Goal: Task Accomplishment & Management: Use online tool/utility

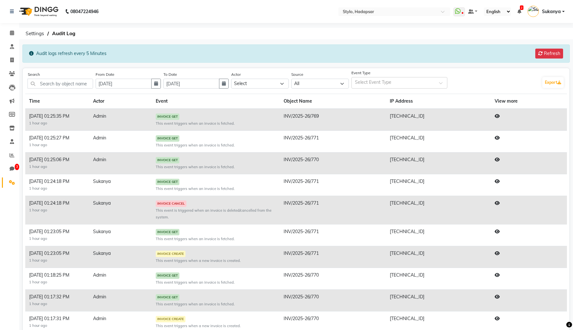
click at [497, 204] on icon at bounding box center [497, 203] width 5 height 4
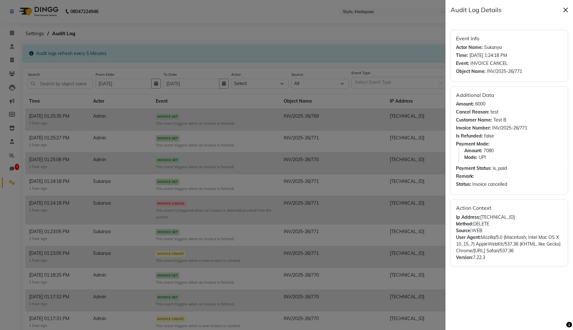
click at [566, 9] on button "Close" at bounding box center [566, 10] width 10 height 10
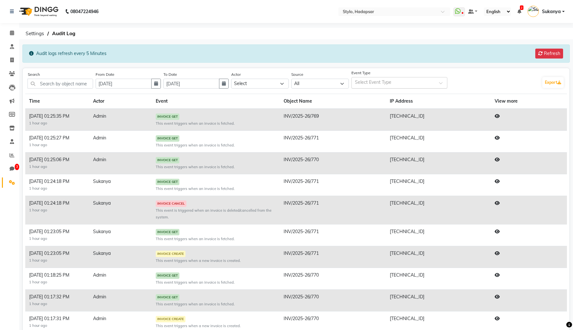
click at [395, 85] on input "text" at bounding box center [396, 83] width 82 height 7
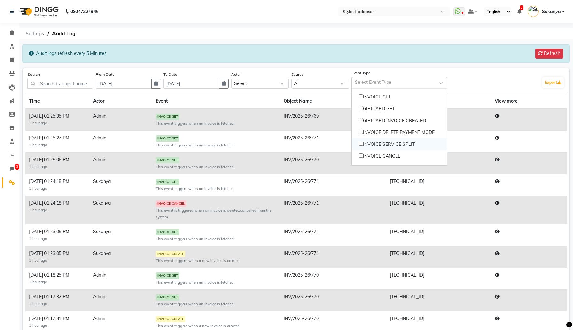
scroll to position [78, 0]
click at [555, 55] on button "Refresh" at bounding box center [549, 54] width 28 height 10
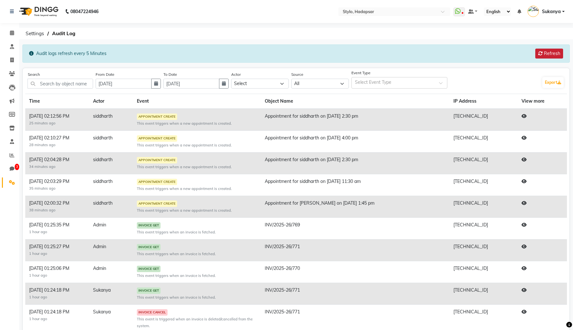
click at [544, 52] on button "Refresh" at bounding box center [549, 54] width 28 height 10
click at [548, 52] on button "Refresh" at bounding box center [549, 54] width 28 height 10
click at [552, 53] on button "Refresh" at bounding box center [549, 54] width 28 height 10
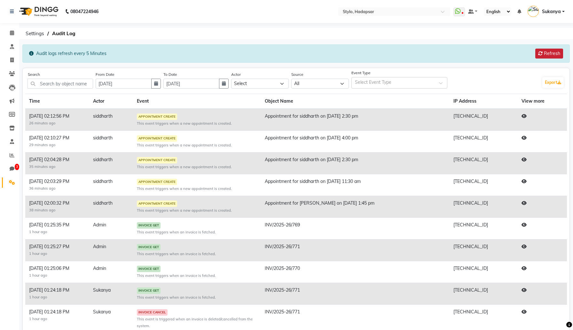
click at [552, 53] on button "Refresh" at bounding box center [549, 54] width 28 height 10
click at [548, 55] on button "Refresh" at bounding box center [549, 54] width 28 height 10
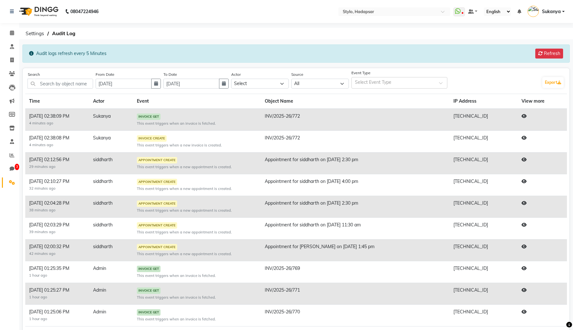
click at [526, 138] on icon at bounding box center [524, 138] width 5 height 4
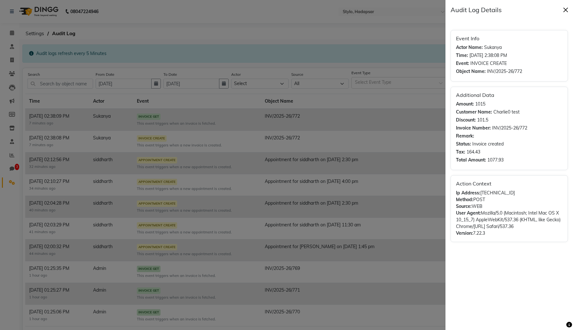
click at [566, 12] on button "Close" at bounding box center [566, 10] width 10 height 10
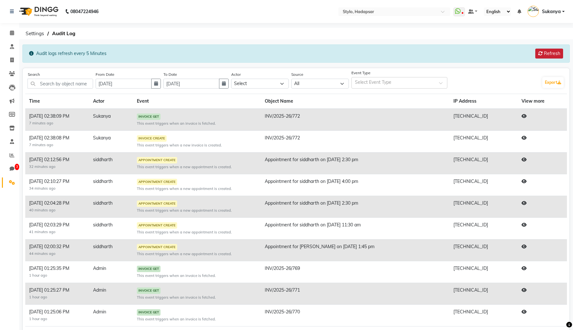
click at [545, 56] on button "Refresh" at bounding box center [549, 54] width 28 height 10
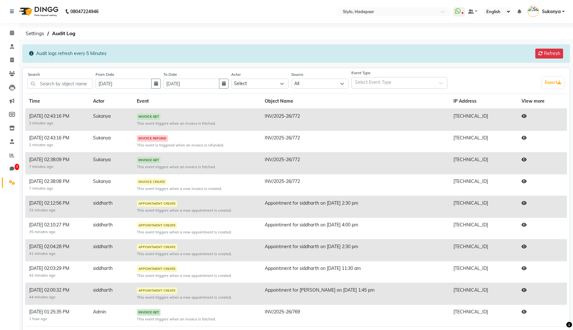
click at [527, 138] on icon at bounding box center [524, 138] width 5 height 4
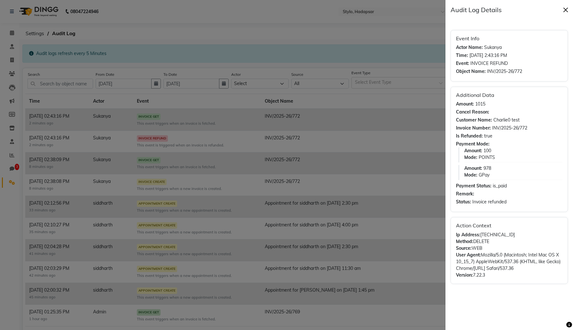
click at [566, 9] on button "Close" at bounding box center [566, 10] width 10 height 10
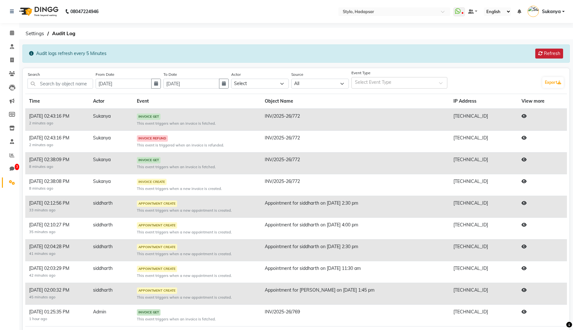
click at [549, 51] on button "Refresh" at bounding box center [549, 54] width 28 height 10
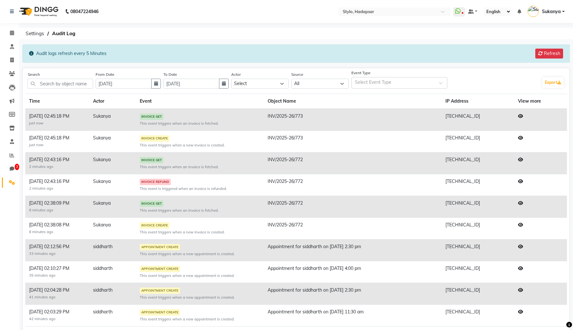
click at [523, 138] on icon at bounding box center [520, 138] width 5 height 4
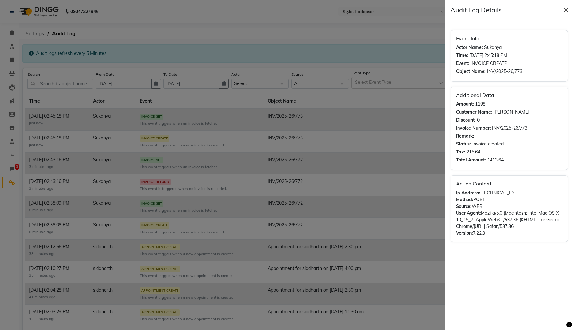
click at [564, 12] on button "Close" at bounding box center [566, 10] width 10 height 10
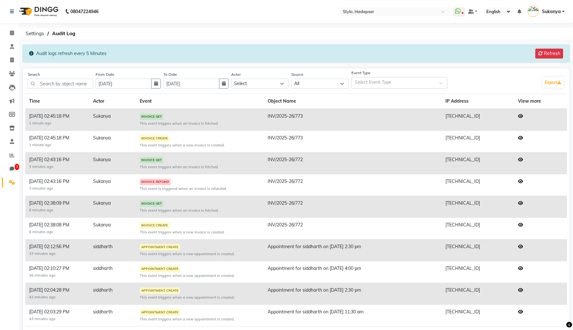
click at [523, 180] on icon at bounding box center [520, 181] width 5 height 4
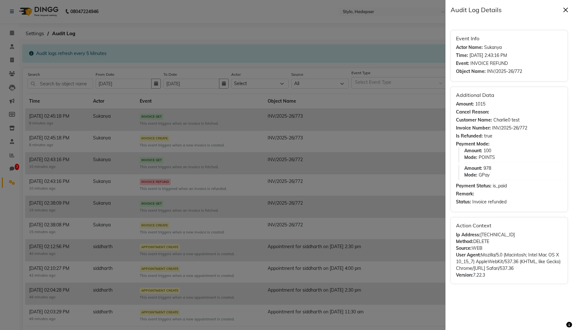
click at [566, 10] on button "Close" at bounding box center [566, 10] width 10 height 10
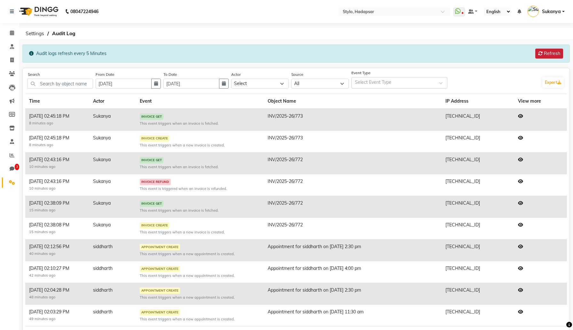
click at [546, 55] on button "Refresh" at bounding box center [549, 54] width 28 height 10
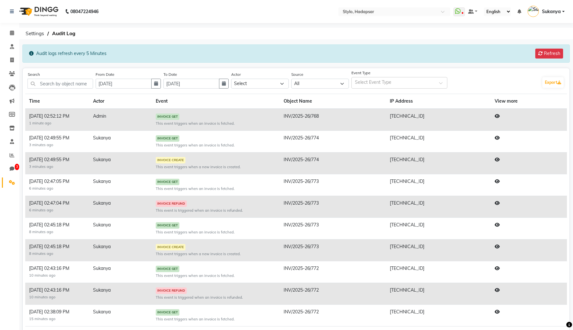
click at [498, 202] on icon at bounding box center [497, 203] width 5 height 4
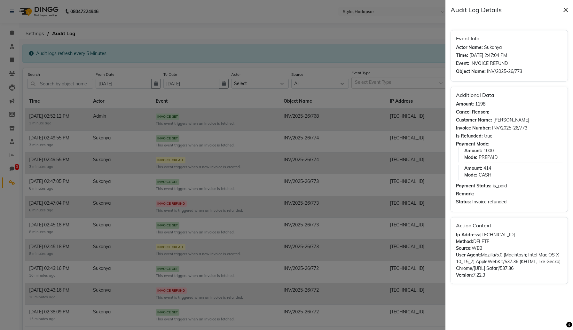
click at [566, 7] on button "Close" at bounding box center [566, 10] width 10 height 10
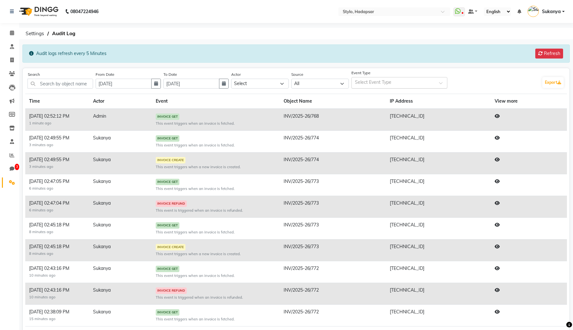
click at [376, 81] on input "text" at bounding box center [396, 83] width 82 height 7
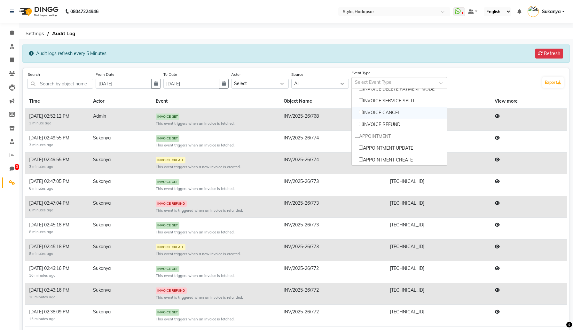
scroll to position [125, 0]
click at [10, 33] on icon at bounding box center [12, 32] width 4 height 5
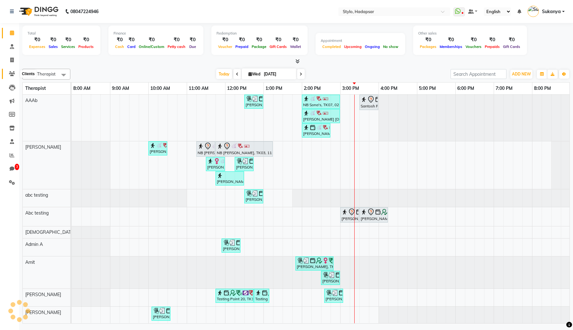
click at [11, 77] on span at bounding box center [11, 73] width 11 height 7
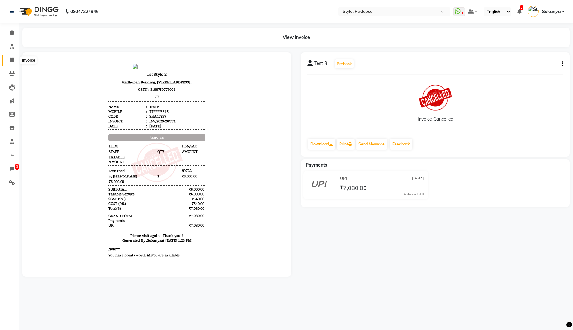
click at [11, 63] on span at bounding box center [11, 60] width 11 height 7
select select "157"
select select "service"
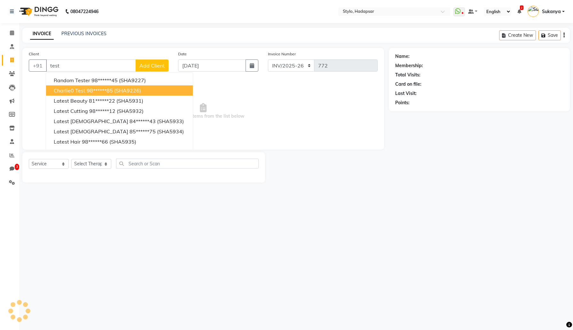
click at [85, 89] on button "Charlie0 test 98******85 (SHA9226)" at bounding box center [119, 90] width 147 height 10
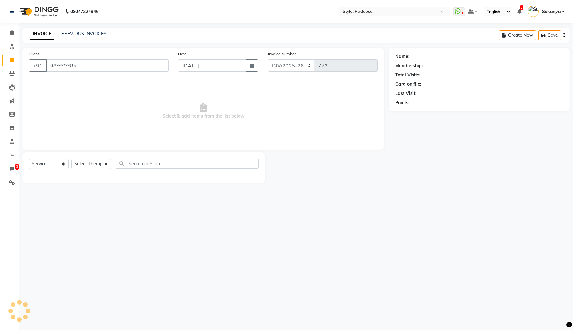
type input "98******85"
click at [95, 165] on select "Select Therapist" at bounding box center [91, 164] width 40 height 10
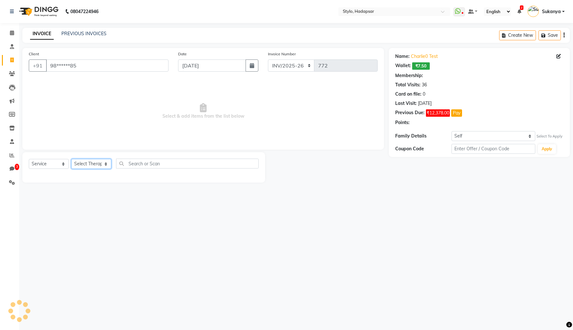
select select "1: Object"
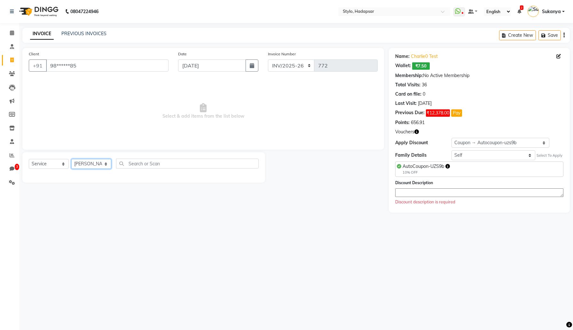
click at [71, 159] on select "Select Therapist AAAb aadi [PERSON_NAME] abc testing Abc testing abhi Admin A A…" at bounding box center [91, 164] width 40 height 10
click at [101, 160] on select "Select Therapist AAAb aadi [PERSON_NAME] abc testing Abc testing abhi Admin A A…" at bounding box center [91, 164] width 40 height 10
select select "3771"
click at [71, 159] on select "Select Therapist AAAb aadi [PERSON_NAME] abc testing Abc testing abhi Admin A A…" at bounding box center [91, 164] width 40 height 10
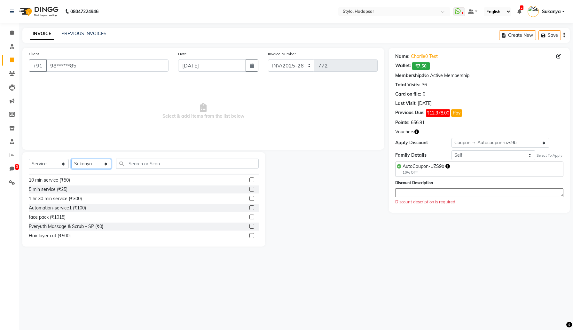
scroll to position [181, 0]
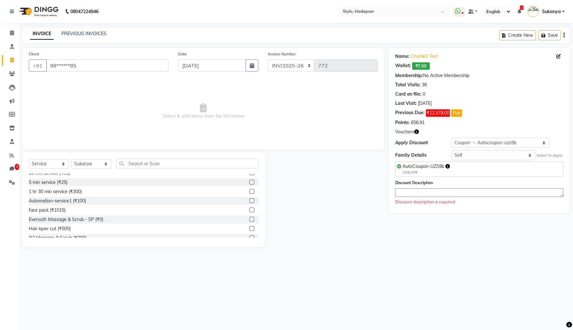
click at [251, 210] on label at bounding box center [251, 210] width 5 height 5
click at [251, 210] on input "checkbox" at bounding box center [251, 210] width 4 height 4
checkbox input "true"
select select "Z73944"
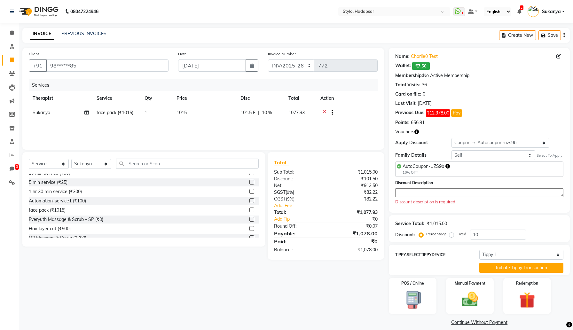
checkbox input "false"
click at [517, 289] on div "Redemption" at bounding box center [527, 295] width 50 height 37
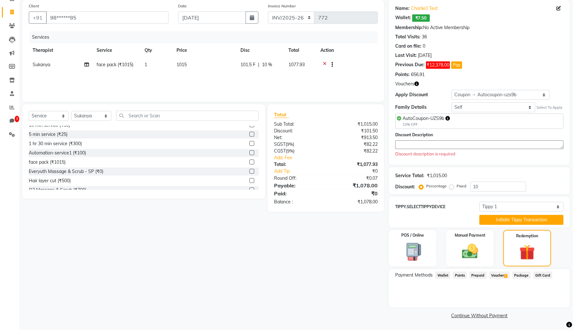
click at [459, 273] on span "Points" at bounding box center [460, 275] width 14 height 7
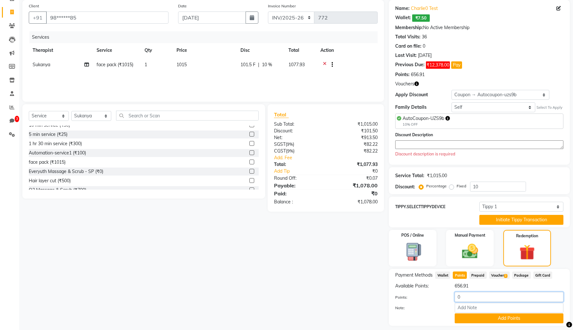
click at [468, 293] on input "0" at bounding box center [509, 297] width 109 height 10
type input "100"
click at [474, 320] on button "Add Points" at bounding box center [509, 318] width 109 height 10
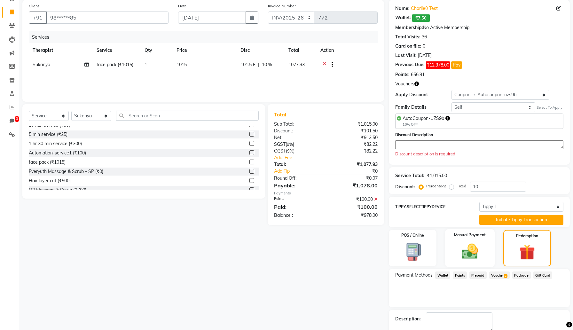
click at [479, 254] on img at bounding box center [469, 251] width 27 height 19
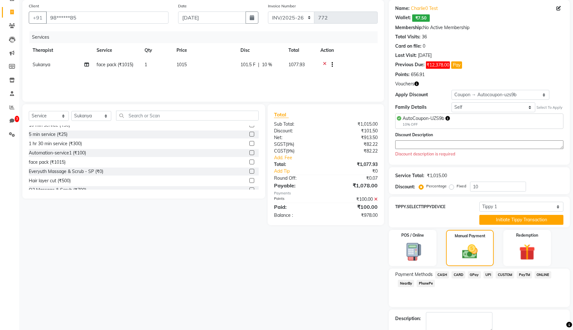
click at [477, 274] on span "GPay" at bounding box center [474, 274] width 13 height 7
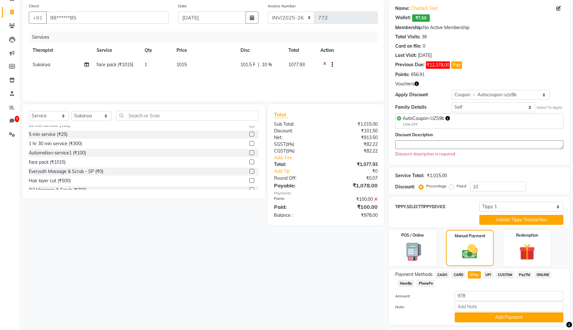
scroll to position [101, 0]
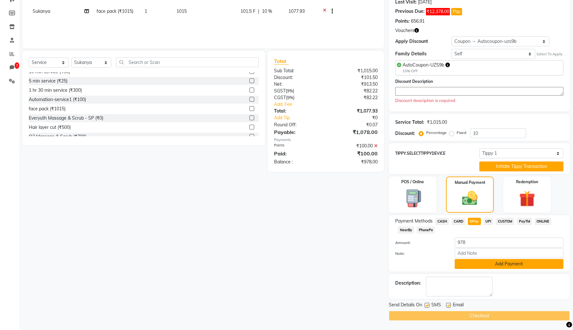
click at [485, 264] on button "Add Payment" at bounding box center [509, 264] width 109 height 10
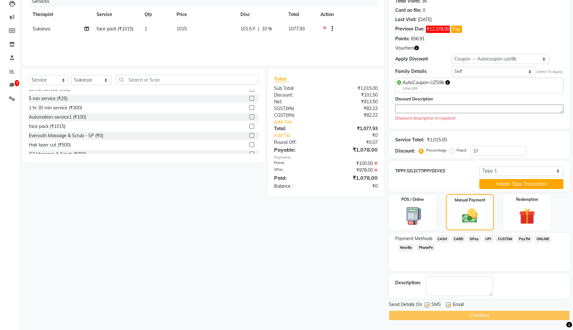
scroll to position [83, 0]
click at [428, 304] on label at bounding box center [427, 305] width 5 height 5
click at [428, 304] on input "checkbox" at bounding box center [427, 306] width 4 height 4
checkbox input "false"
click at [447, 304] on label at bounding box center [448, 305] width 5 height 5
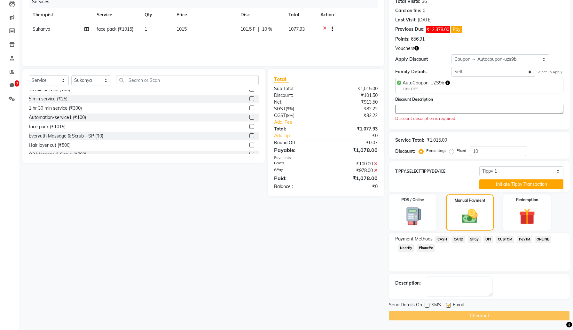
click at [447, 304] on input "checkbox" at bounding box center [448, 306] width 4 height 4
checkbox input "false"
click at [460, 110] on textarea at bounding box center [479, 109] width 168 height 9
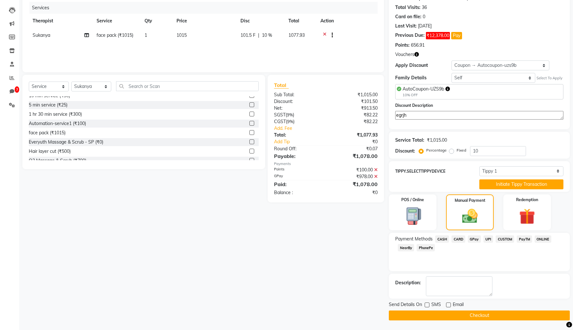
type textarea "egrjh"
click at [467, 316] on button "Checkout" at bounding box center [479, 316] width 181 height 10
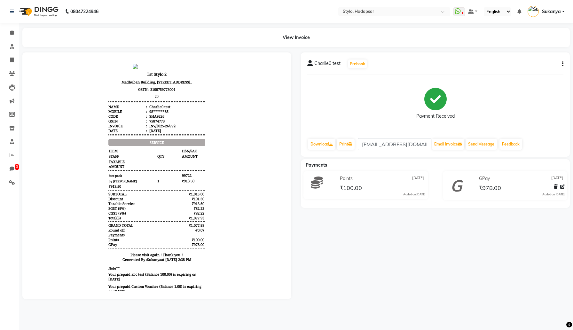
click at [562, 63] on button "button" at bounding box center [562, 64] width 4 height 7
click at [504, 51] on div "Cancel Invoice / Refund Invoice" at bounding box center [520, 52] width 66 height 8
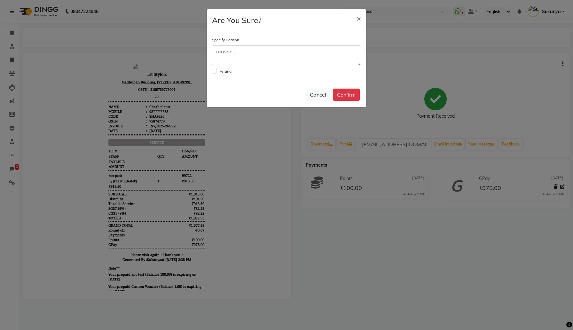
click at [215, 70] on label at bounding box center [214, 71] width 5 height 5
click at [215, 70] on input "checkbox" at bounding box center [214, 70] width 4 height 4
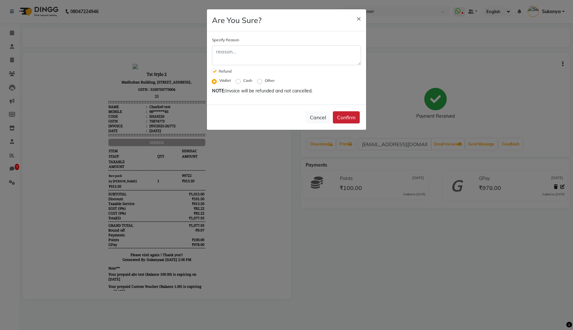
click at [346, 118] on button "Confirm" at bounding box center [346, 117] width 27 height 12
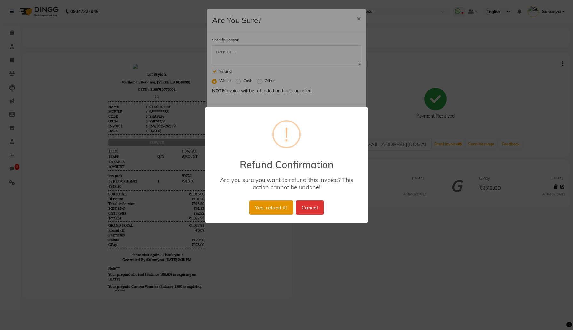
click at [284, 205] on button "Yes, refund it!" at bounding box center [270, 208] width 43 height 14
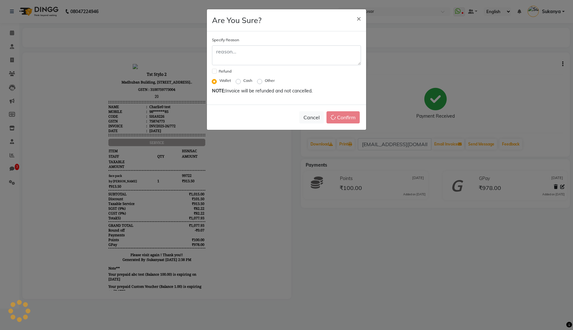
checkbox input "false"
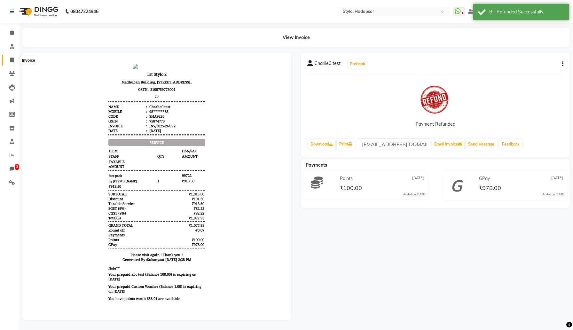
click at [12, 60] on icon at bounding box center [12, 60] width 4 height 5
select select "157"
select select "service"
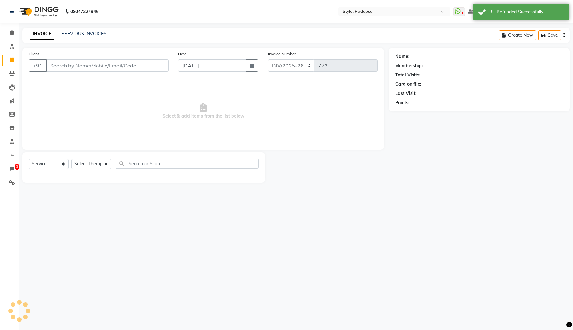
click at [75, 68] on input "Client" at bounding box center [107, 65] width 123 height 12
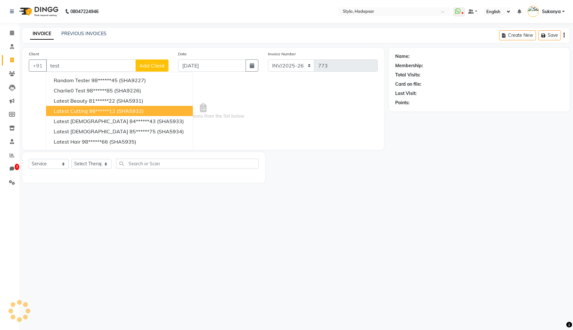
click at [69, 109] on span "Latest Cutting" at bounding box center [71, 111] width 34 height 6
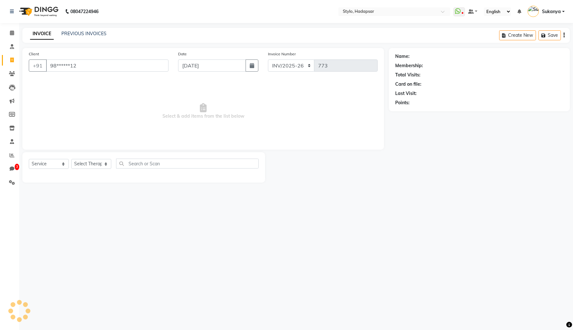
type input "98******12"
click at [89, 166] on select "Select Therapist" at bounding box center [91, 164] width 40 height 10
select select "4: Object"
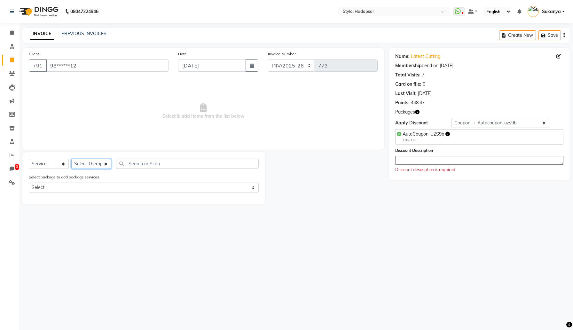
select select "5394"
click at [71, 159] on select "Select Therapist AAAb aadi [PERSON_NAME] abc testing Abc testing abhi Admin A A…" at bounding box center [91, 164] width 40 height 10
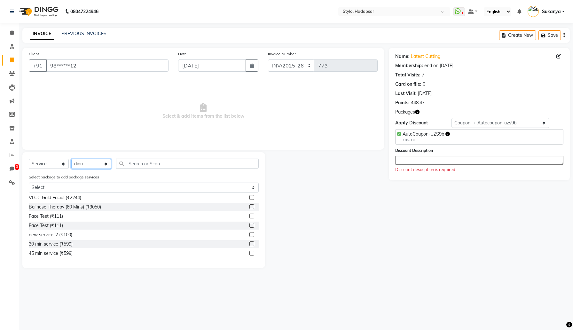
scroll to position [109, 0]
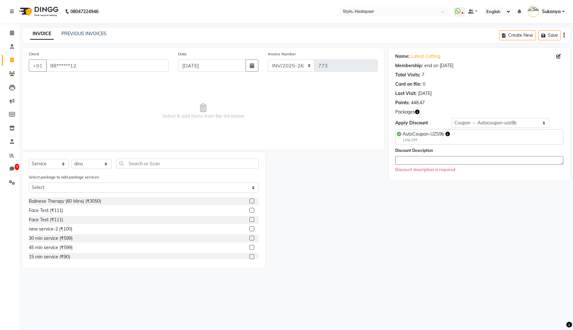
click at [252, 236] on label at bounding box center [251, 238] width 5 height 5
click at [252, 236] on input "checkbox" at bounding box center [251, 238] width 4 height 4
checkbox input "true"
select select "Z73944"
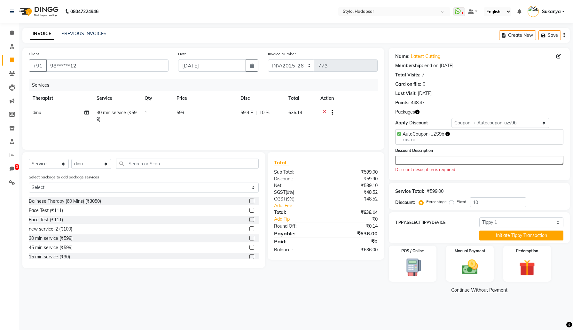
checkbox input "false"
click at [252, 246] on label at bounding box center [251, 247] width 5 height 5
click at [252, 246] on input "checkbox" at bounding box center [251, 248] width 4 height 4
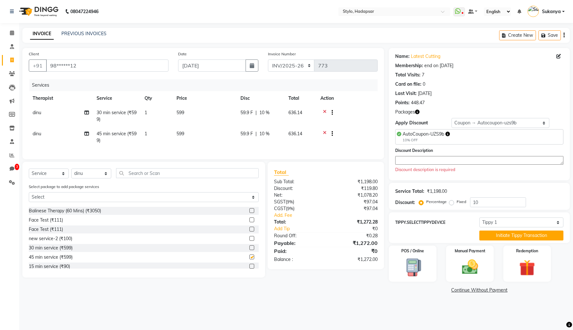
checkbox input "false"
click at [472, 124] on select "Select Membership → Test Membership Membership → Test Membership Membership → T…" at bounding box center [501, 123] width 98 height 10
select select "0:"
click at [452, 118] on select "Select Membership → Test Membership Membership → Test Membership Membership → T…" at bounding box center [501, 123] width 98 height 10
type input "0"
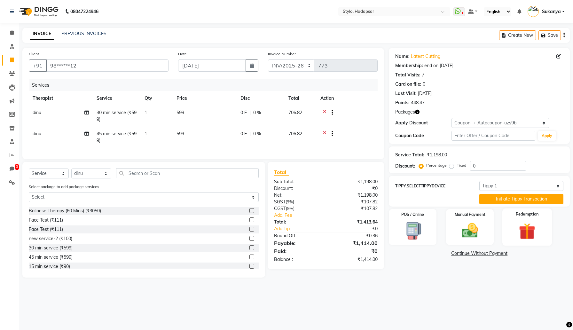
click at [526, 226] on img at bounding box center [527, 231] width 27 height 21
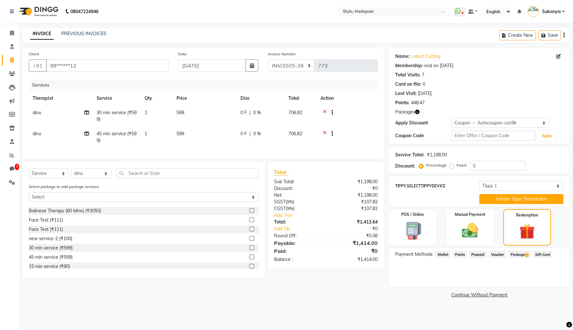
click at [519, 257] on span "Package 1" at bounding box center [520, 254] width 22 height 7
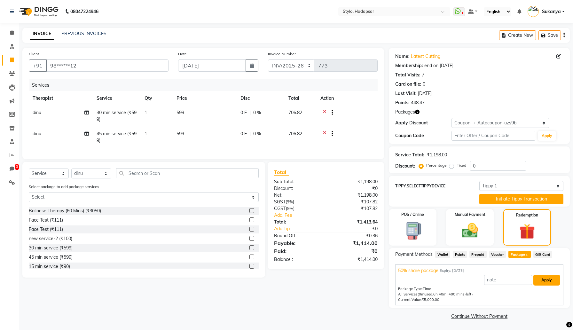
click at [540, 278] on button "Apply" at bounding box center [547, 280] width 27 height 11
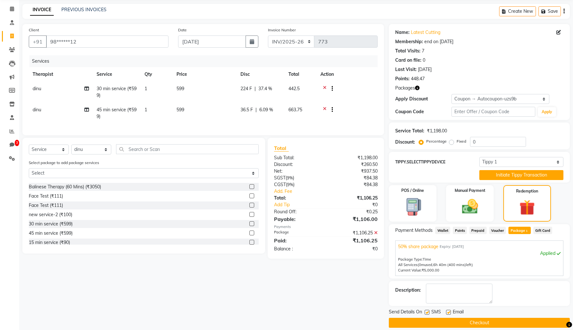
scroll to position [25, 0]
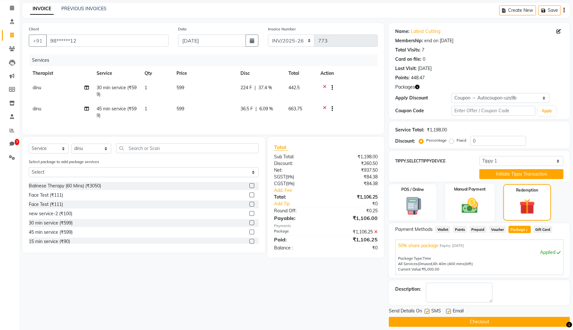
click at [462, 202] on img at bounding box center [469, 205] width 27 height 19
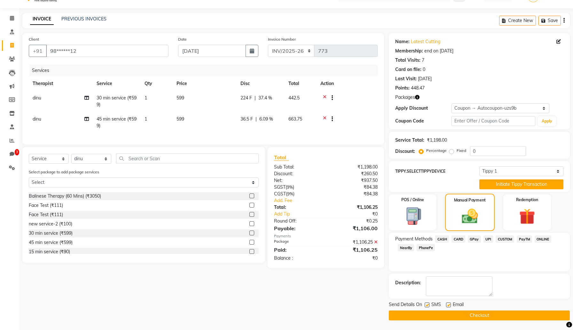
scroll to position [15, 0]
click at [525, 205] on div "Redemption" at bounding box center [527, 212] width 50 height 37
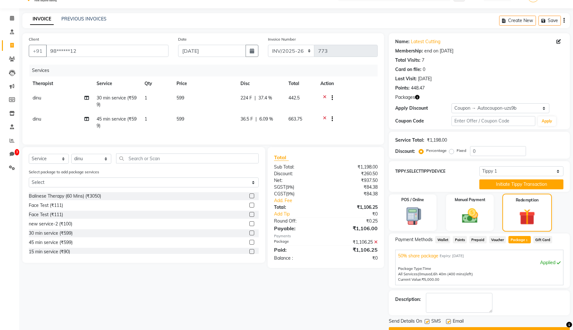
scroll to position [25, 0]
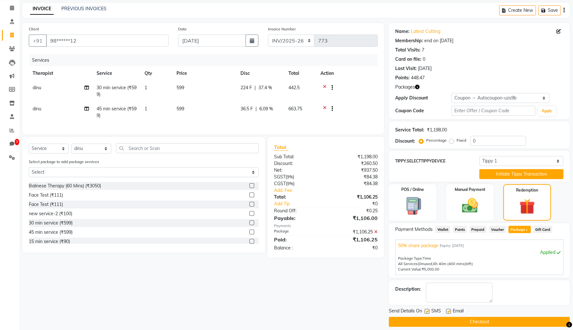
click at [499, 230] on span "Voucher" at bounding box center [497, 229] width 17 height 7
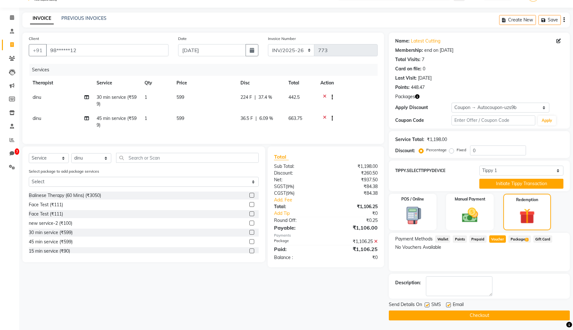
scroll to position [15, 0]
click at [519, 241] on span "Package 1" at bounding box center [520, 238] width 22 height 7
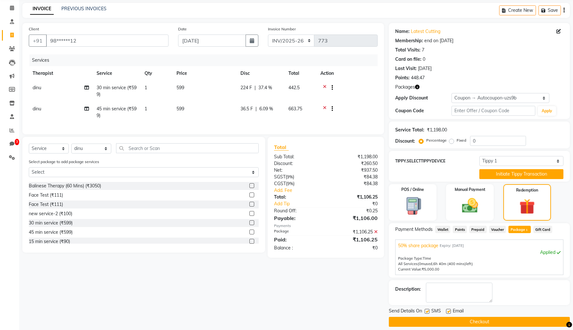
scroll to position [31, 0]
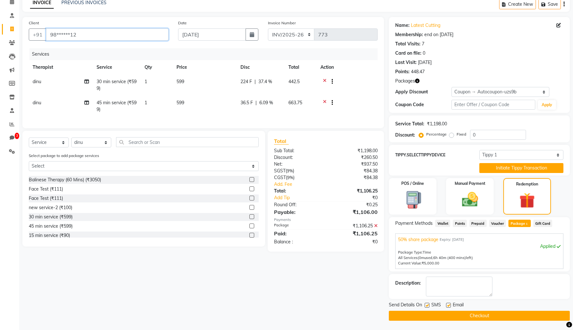
click at [82, 35] on input "98******12" at bounding box center [107, 34] width 123 height 12
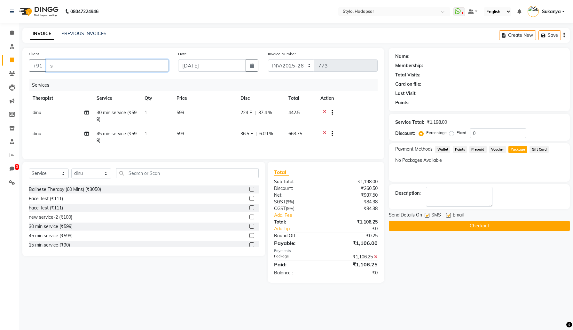
scroll to position [0, 0]
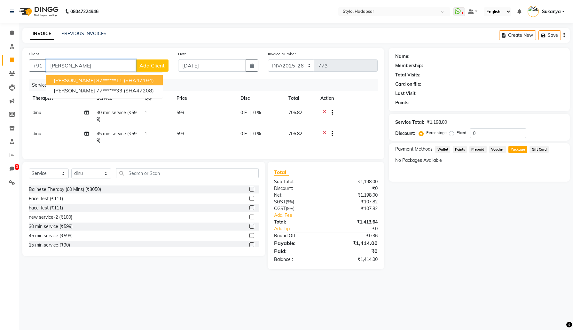
click at [78, 78] on span "[PERSON_NAME]" at bounding box center [74, 80] width 41 height 6
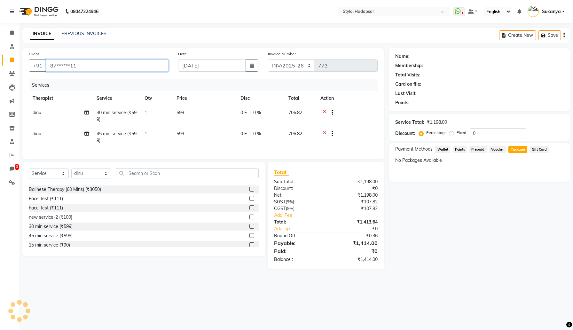
type input "87******11"
select select "Z73944"
select select "3: Object"
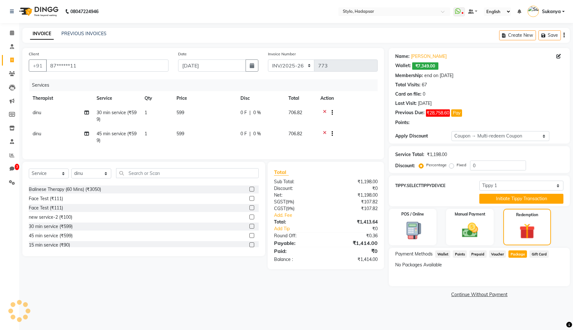
type input "25"
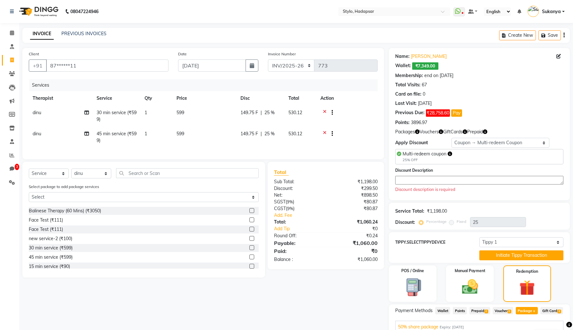
click at [458, 137] on div "Name: [PERSON_NAME] Wallet: ₹7,349.00 Membership: end on [DATE] Total Visits: 6…" at bounding box center [479, 124] width 181 height 152
click at [465, 144] on select "Select Membership → Test Membership Membership → Test Membership Coupon → Multi…" at bounding box center [501, 143] width 98 height 10
select select "0:"
click at [452, 138] on select "Select Membership → Test Membership Membership → Test Membership Coupon → Multi…" at bounding box center [501, 143] width 98 height 10
type input "0"
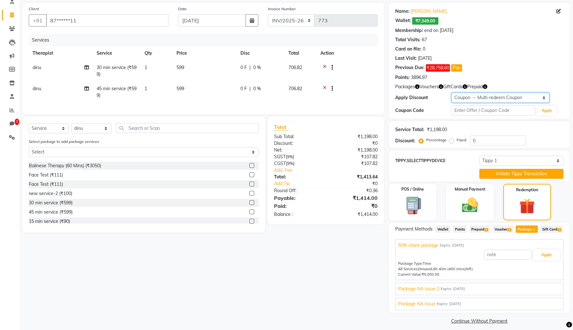
scroll to position [59, 0]
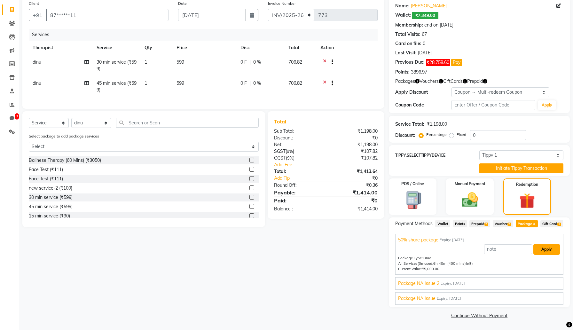
click at [541, 251] on button "Apply" at bounding box center [547, 249] width 27 height 11
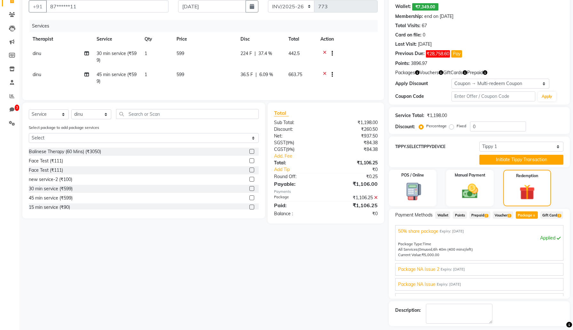
click at [376, 196] on icon at bounding box center [376, 197] width 4 height 4
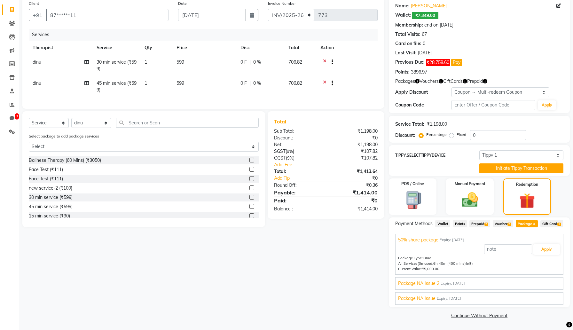
click at [484, 220] on span "Prepaid 2" at bounding box center [480, 223] width 21 height 7
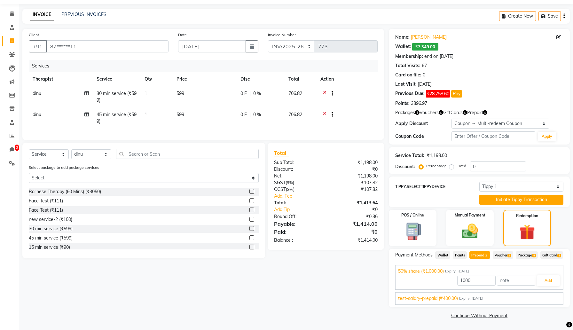
scroll to position [28, 0]
click at [542, 276] on button "Add" at bounding box center [548, 280] width 23 height 11
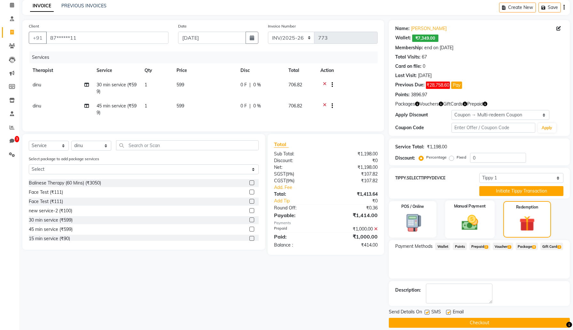
click at [465, 224] on img at bounding box center [469, 222] width 27 height 19
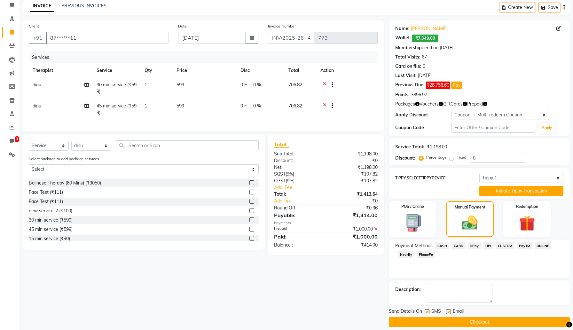
click at [444, 245] on span "CASH" at bounding box center [442, 245] width 14 height 7
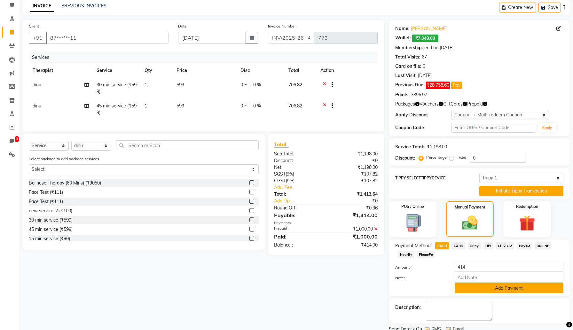
click at [468, 287] on button "Add Payment" at bounding box center [509, 288] width 109 height 10
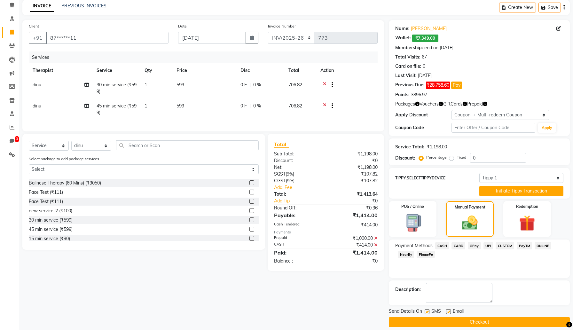
scroll to position [35, 0]
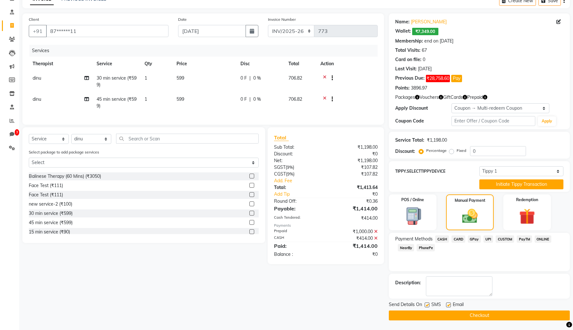
click at [426, 304] on label at bounding box center [427, 305] width 5 height 5
click at [426, 304] on input "checkbox" at bounding box center [427, 305] width 4 height 4
checkbox input "false"
click at [450, 305] on label at bounding box center [448, 305] width 5 height 5
click at [450, 305] on input "checkbox" at bounding box center [448, 305] width 4 height 4
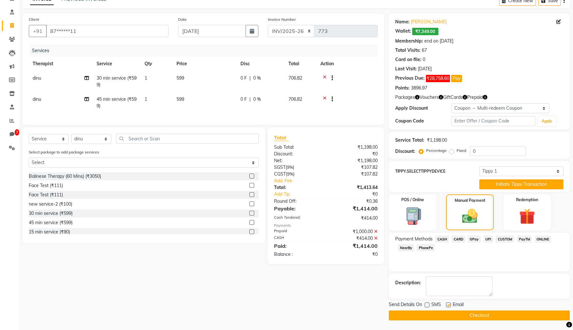
checkbox input "false"
click at [440, 314] on button "Checkout" at bounding box center [479, 316] width 181 height 10
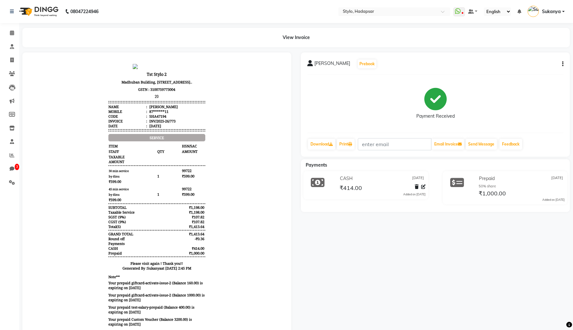
click at [560, 65] on button "button" at bounding box center [562, 64] width 4 height 7
click at [512, 49] on div "Cancel Invoice / Refund Invoice" at bounding box center [520, 48] width 66 height 8
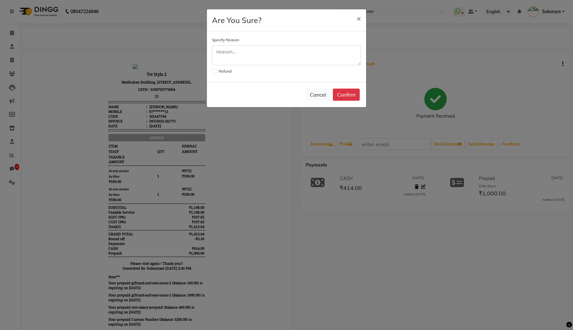
click at [217, 70] on div "Refund" at bounding box center [286, 72] width 149 height 9
click at [214, 71] on label at bounding box center [214, 71] width 5 height 5
click at [214, 71] on input "checkbox" at bounding box center [214, 70] width 4 height 4
checkbox input "true"
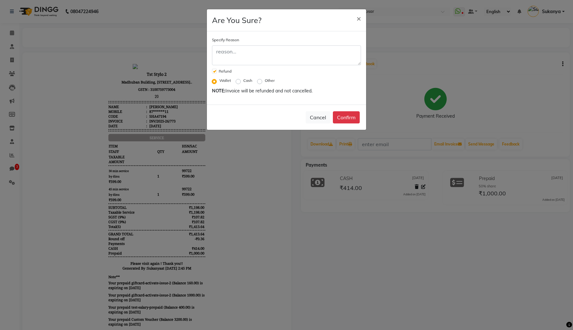
click at [243, 80] on label "Cash" at bounding box center [247, 81] width 9 height 6
click at [238, 80] on input "Cash" at bounding box center [239, 80] width 4 height 4
radio input "true"
click at [348, 116] on button "Confirm" at bounding box center [346, 117] width 27 height 12
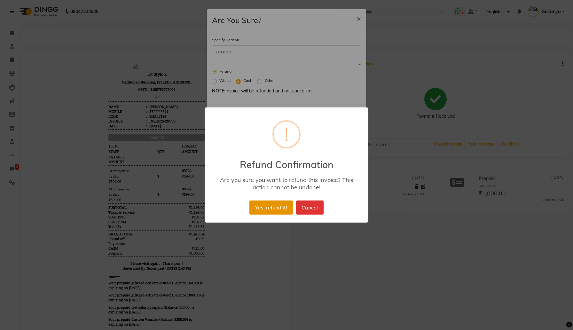
click at [274, 209] on button "Yes, refund it!" at bounding box center [270, 208] width 43 height 14
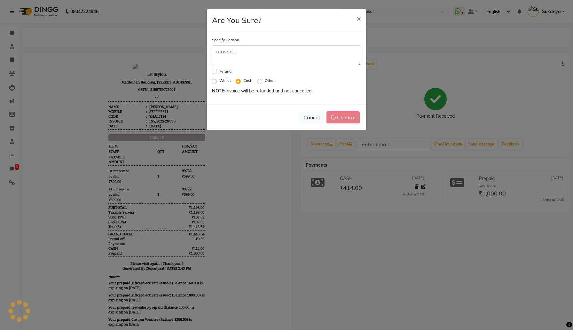
checkbox input "false"
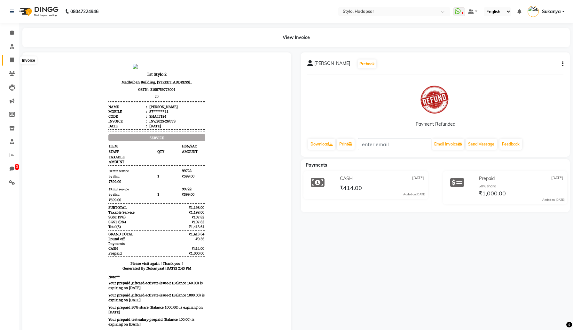
click at [12, 64] on span at bounding box center [11, 60] width 11 height 7
select select "service"
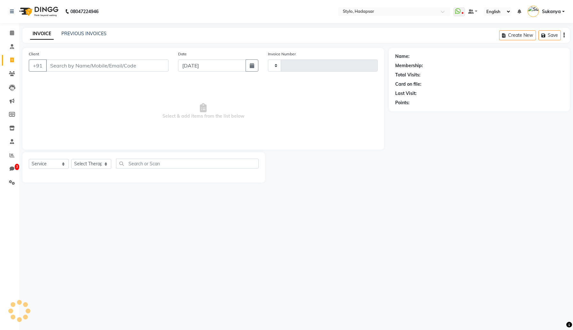
type input "774"
select select "157"
click at [100, 69] on input "Client" at bounding box center [107, 65] width 123 height 12
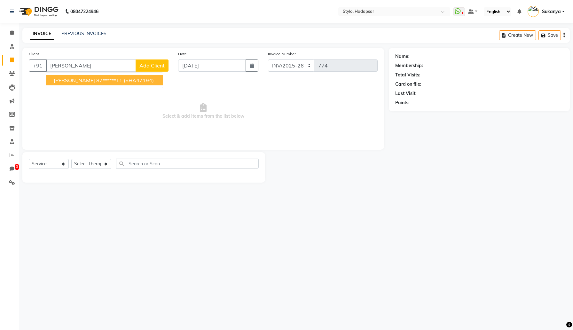
click at [105, 78] on ngb-highlight "87******11" at bounding box center [109, 80] width 26 height 6
type input "87******11"
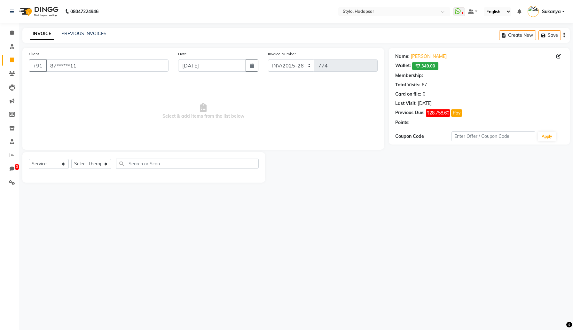
select select "3: Object"
click at [95, 161] on select "Select Therapist AAAb aadi [PERSON_NAME] abc testing Abc testing abhi Admin A A…" at bounding box center [91, 164] width 40 height 10
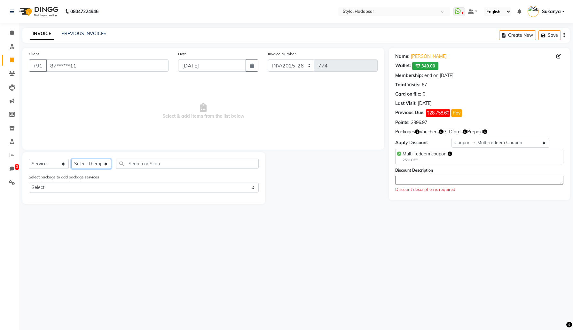
select select "422"
click at [71, 159] on select "Select Therapist AAAb aadi [PERSON_NAME] abc testing Abc testing abhi Admin A A…" at bounding box center [91, 164] width 40 height 10
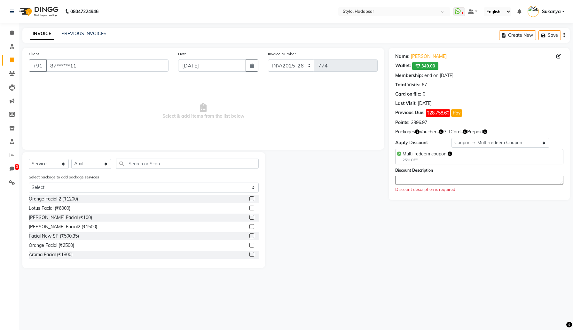
click at [252, 226] on label at bounding box center [251, 226] width 5 height 5
click at [252, 226] on input "checkbox" at bounding box center [251, 227] width 4 height 4
checkbox input "true"
select select "Z73944"
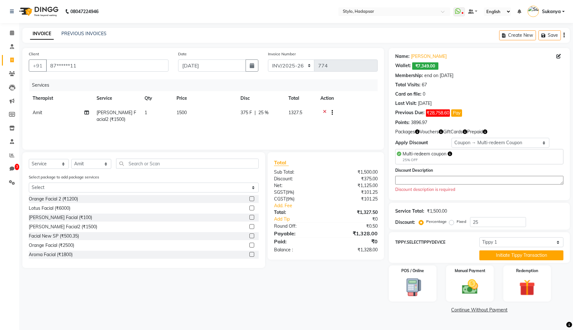
checkbox input "false"
click at [490, 143] on select "Select Membership → Test Membership Membership → Test Membership Coupon → Multi…" at bounding box center [501, 143] width 98 height 10
select select "0:"
click at [452, 138] on select "Select Membership → Test Membership Membership → Test Membership Coupon → Multi…" at bounding box center [501, 143] width 98 height 10
type input "0"
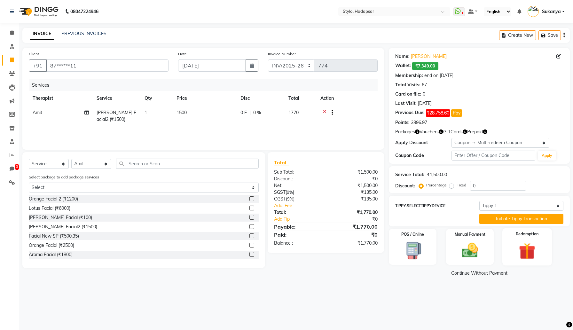
click at [528, 256] on img at bounding box center [527, 251] width 27 height 21
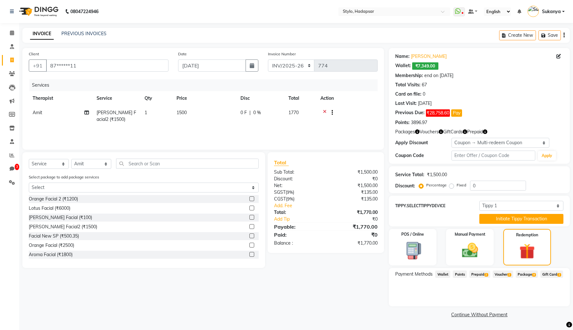
click at [479, 275] on span "Prepaid 2" at bounding box center [480, 274] width 21 height 7
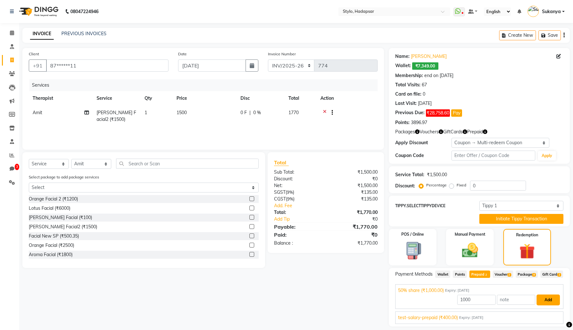
click at [548, 305] on button "Add" at bounding box center [548, 300] width 23 height 11
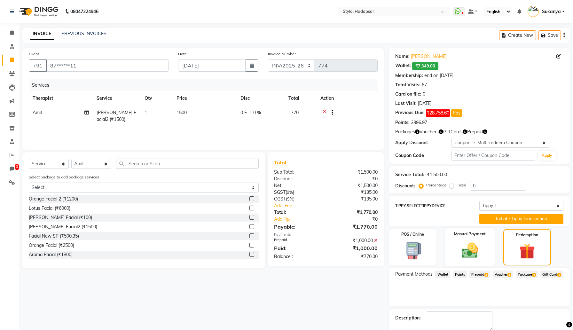
click at [467, 249] on img at bounding box center [469, 250] width 27 height 19
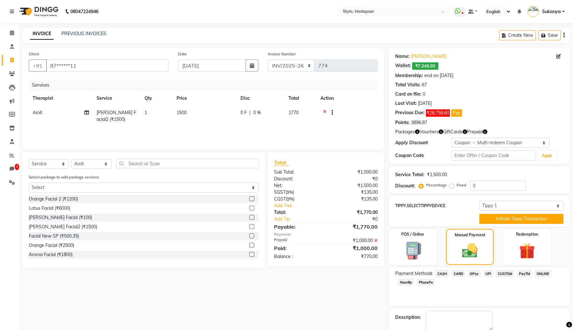
click at [462, 273] on span "CARD" at bounding box center [459, 273] width 14 height 7
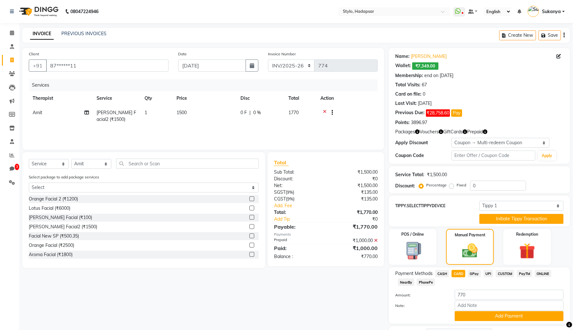
scroll to position [5, 0]
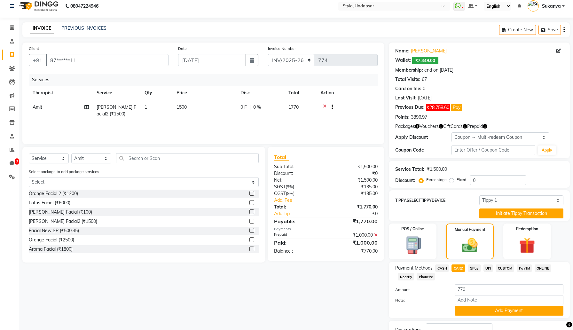
click at [472, 316] on div "Payment Methods CASH CARD GPay UPI CUSTOM PayTM ONLINE NearBy PhonePe Amount: 7…" at bounding box center [479, 290] width 181 height 56
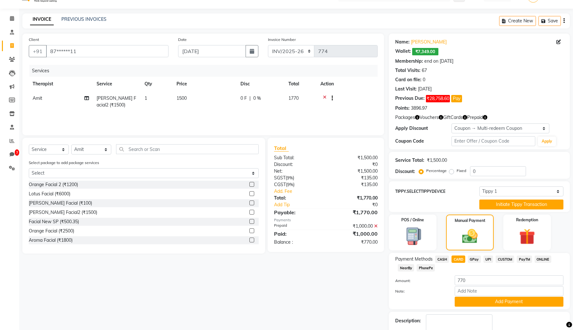
scroll to position [15, 0]
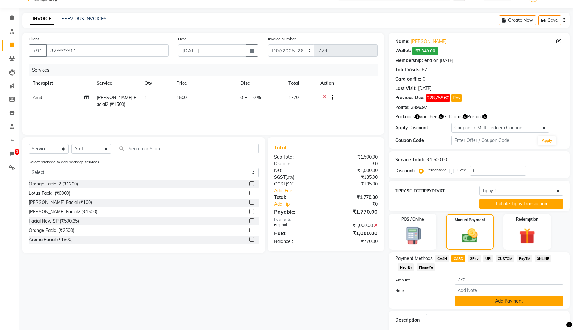
click at [486, 303] on button "Add Payment" at bounding box center [509, 301] width 109 height 10
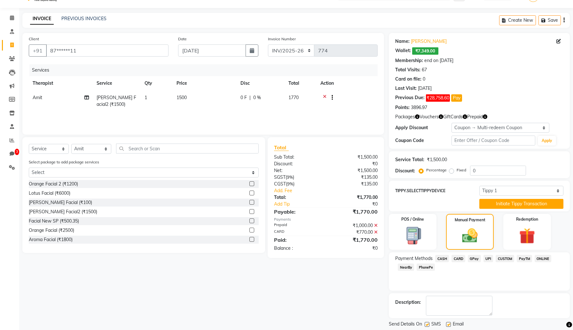
scroll to position [35, 0]
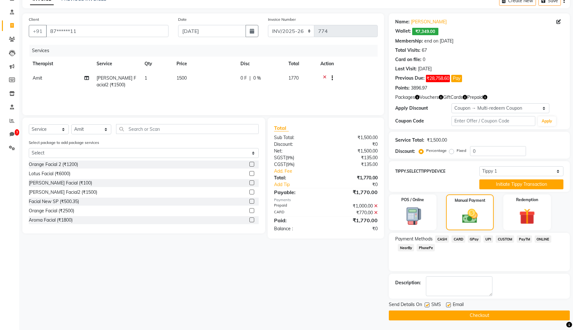
click at [426, 304] on label at bounding box center [427, 305] width 5 height 5
click at [426, 304] on input "checkbox" at bounding box center [427, 305] width 4 height 4
checkbox input "false"
click at [448, 305] on label at bounding box center [448, 305] width 5 height 5
click at [448, 305] on input "checkbox" at bounding box center [448, 305] width 4 height 4
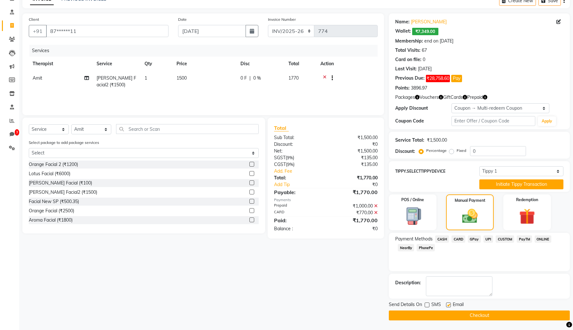
checkbox input "false"
click at [446, 319] on button "Checkout" at bounding box center [479, 316] width 181 height 10
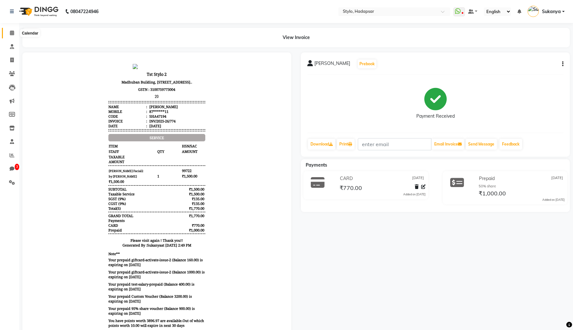
click at [13, 31] on icon at bounding box center [12, 32] width 4 height 5
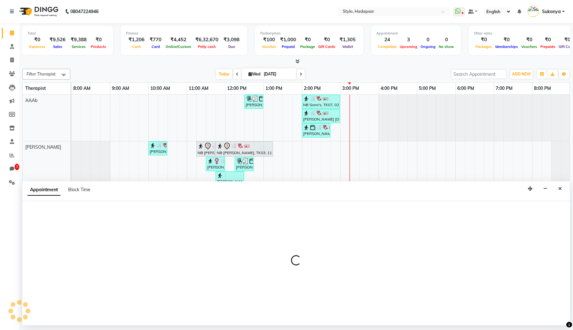
select select "495"
select select "900"
select select "tentative"
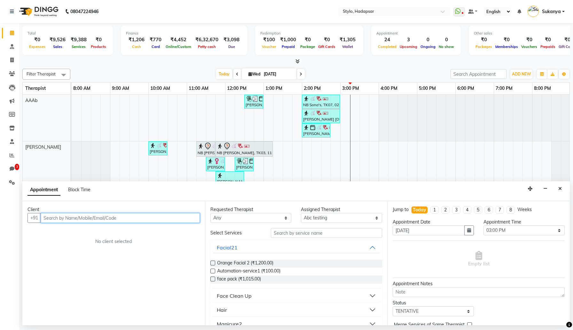
click at [123, 216] on input "text" at bounding box center [120, 218] width 159 height 10
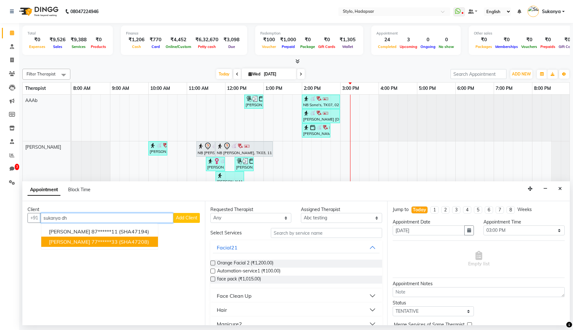
click at [140, 244] on span "(SHA47208)" at bounding box center [134, 242] width 30 height 6
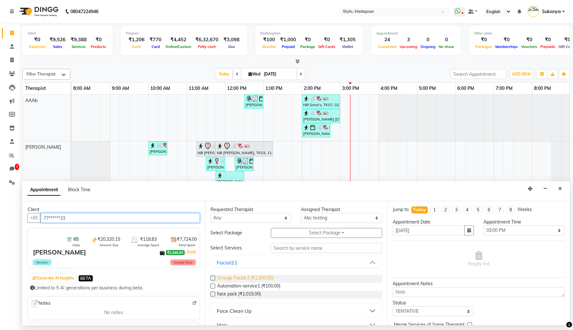
type input "77******33"
click at [231, 280] on span "Orange Facial 2 (₹1,200.00)" at bounding box center [245, 279] width 56 height 8
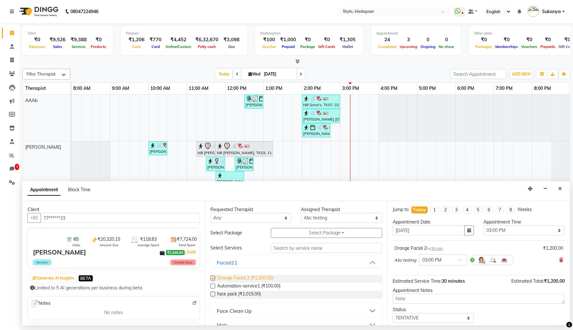
checkbox input "false"
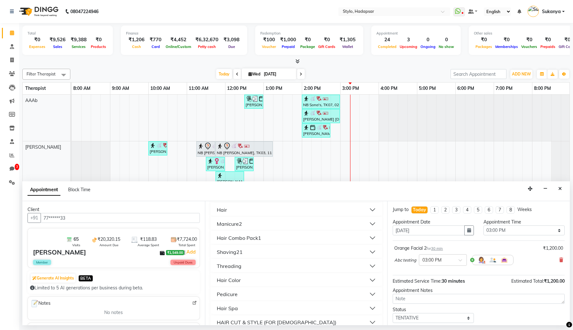
scroll to position [129, 0]
click at [251, 238] on button "Shaving21" at bounding box center [296, 239] width 167 height 12
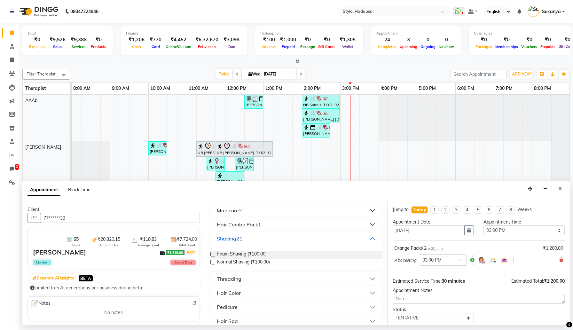
click at [254, 209] on button "Manicure2" at bounding box center [296, 211] width 167 height 12
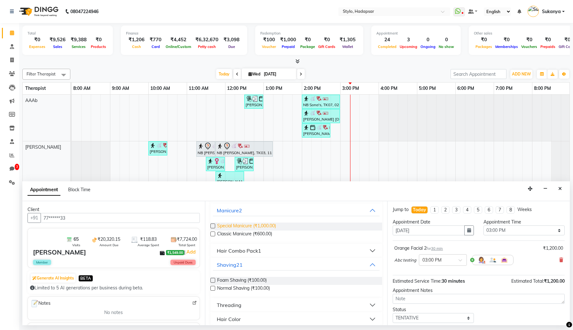
click at [256, 229] on span "Special Manicure (₹1,000.00)" at bounding box center [246, 227] width 59 height 8
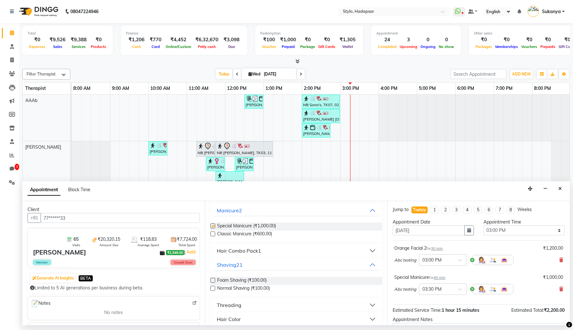
checkbox input "false"
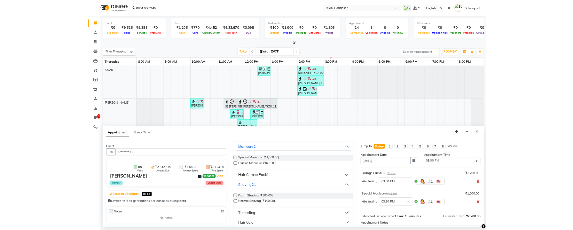
scroll to position [67, 0]
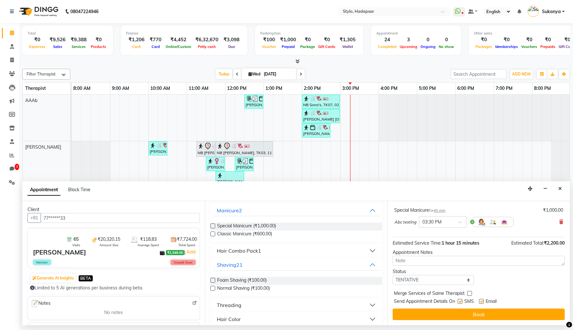
click at [461, 301] on label at bounding box center [460, 301] width 5 height 5
click at [461, 301] on input "checkbox" at bounding box center [460, 302] width 4 height 4
checkbox input "false"
click at [485, 301] on div "Email" at bounding box center [490, 302] width 23 height 8
click at [481, 301] on label at bounding box center [481, 301] width 5 height 5
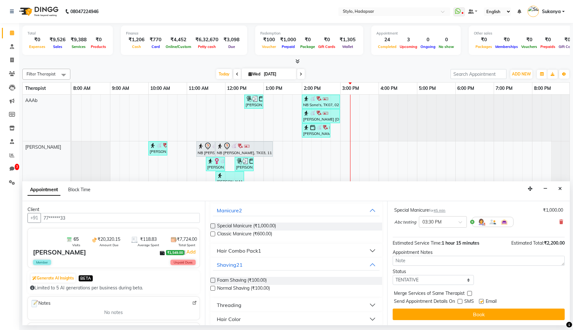
click at [481, 301] on input "checkbox" at bounding box center [481, 302] width 4 height 4
checkbox input "false"
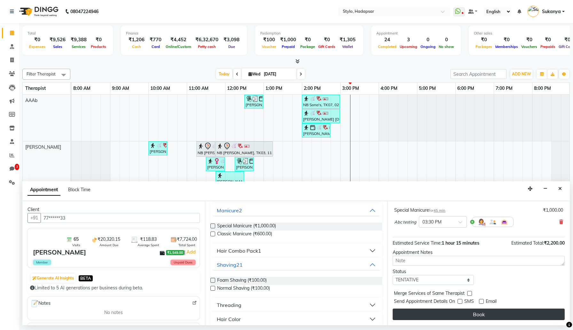
click at [469, 312] on button "Book" at bounding box center [479, 315] width 172 height 12
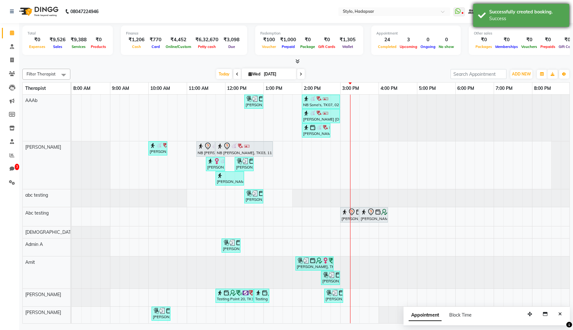
click at [511, 14] on div "Successfully created booking." at bounding box center [526, 12] width 75 height 7
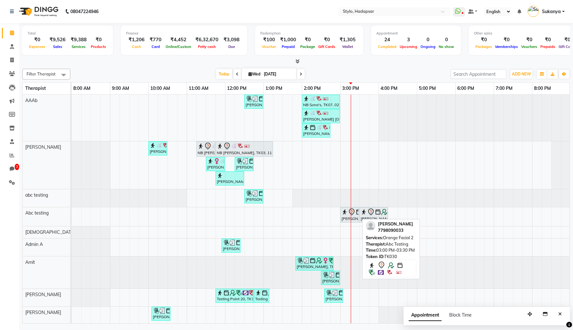
click at [347, 217] on div "[PERSON_NAME], TK30, 03:00 PM-03:30 PM, Orange Facial 2" at bounding box center [350, 214] width 18 height 13
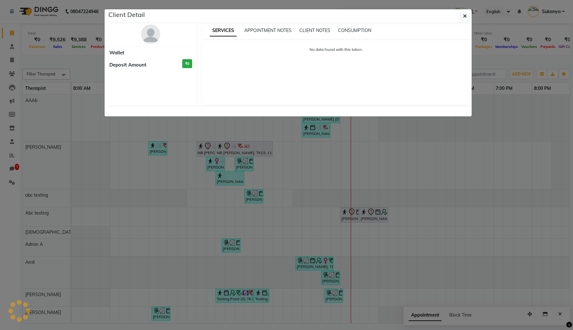
select select "7"
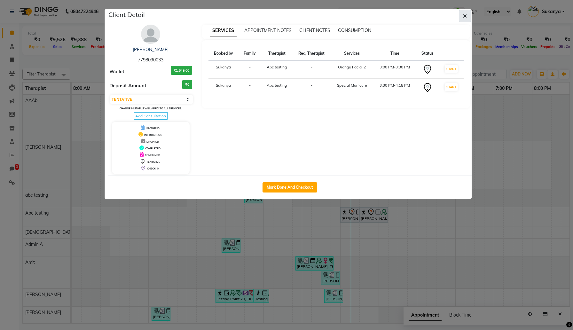
click at [465, 16] on icon "button" at bounding box center [465, 15] width 4 height 5
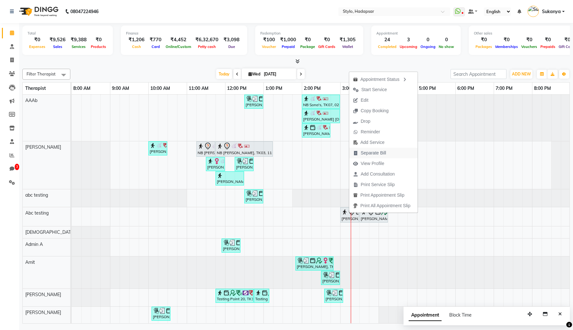
click at [372, 151] on span "Separate Bill" at bounding box center [373, 153] width 25 height 7
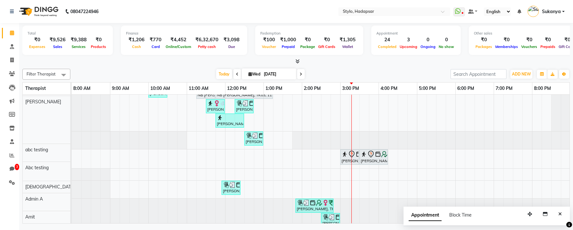
scroll to position [58, 0]
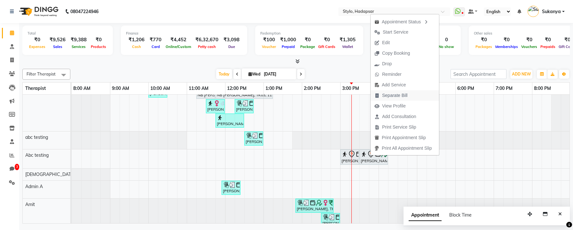
click at [399, 95] on span "Separate Bill" at bounding box center [394, 95] width 25 height 7
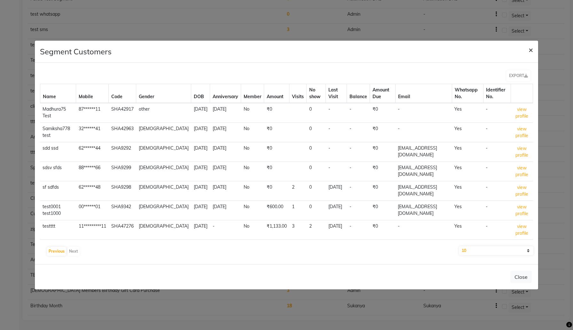
click at [531, 49] on span "×" at bounding box center [531, 50] width 4 height 10
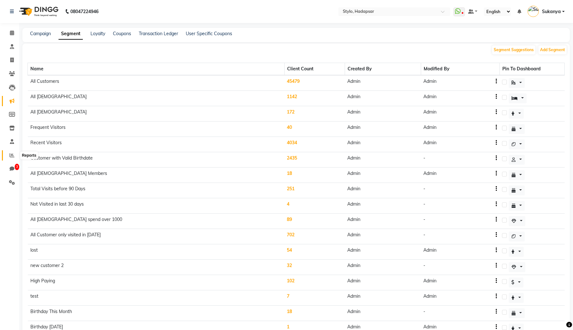
click at [11, 154] on icon at bounding box center [12, 155] width 5 height 5
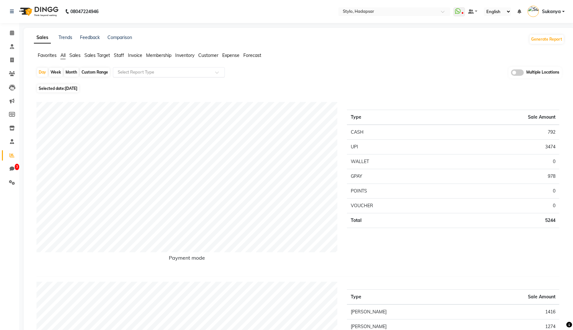
click at [203, 68] on div "Select Report Type" at bounding box center [169, 72] width 112 height 10
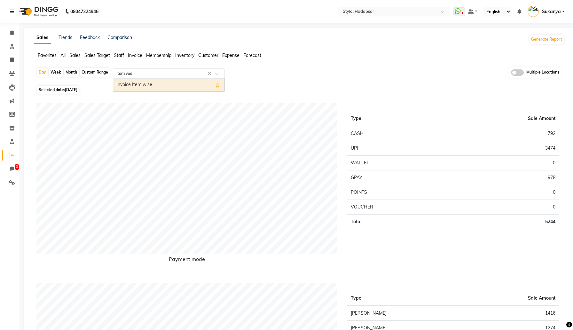
type input "item wise"
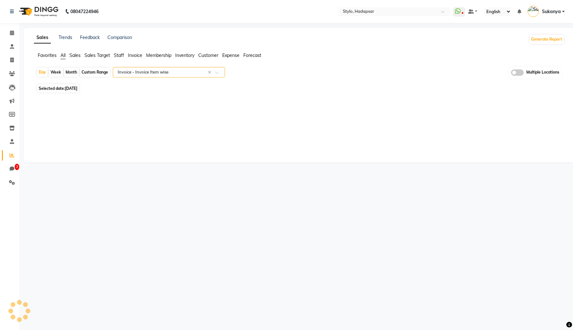
select select "csv"
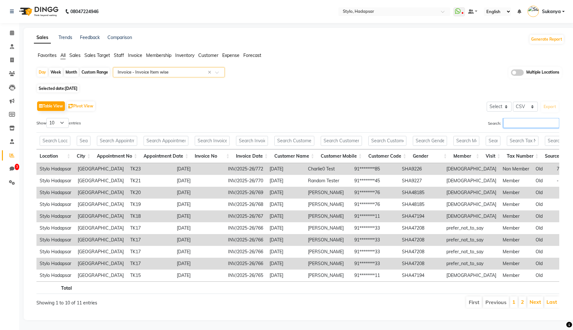
click at [520, 122] on input "Search:" at bounding box center [531, 123] width 56 height 10
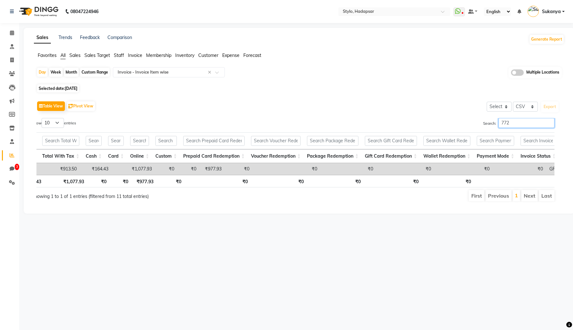
scroll to position [0, 1132]
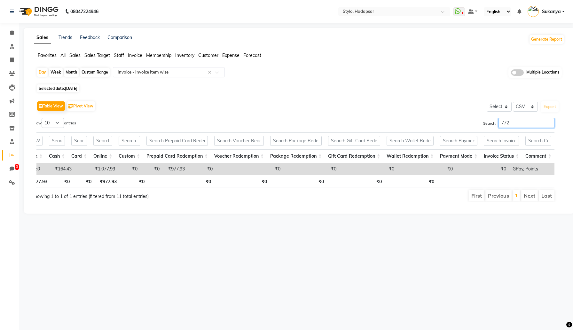
click at [514, 123] on input "772" at bounding box center [527, 123] width 56 height 10
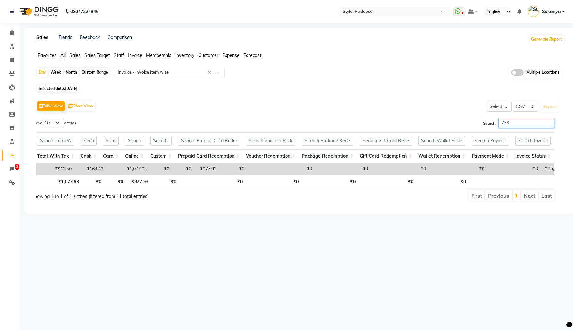
scroll to position [0, 0]
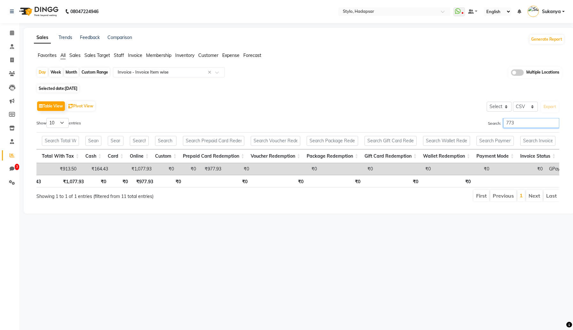
type input "773"
click at [555, 123] on input "773" at bounding box center [531, 123] width 56 height 10
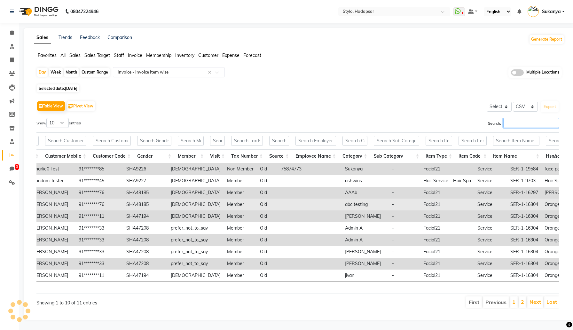
scroll to position [0, 41]
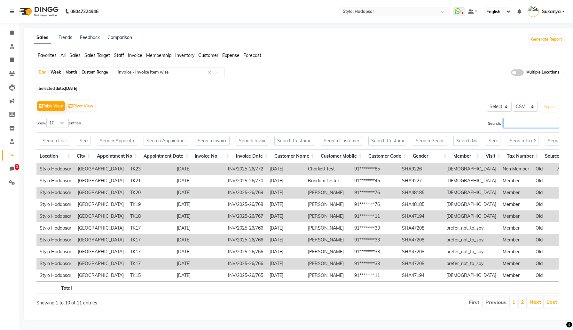
click at [512, 123] on input "Search:" at bounding box center [531, 123] width 56 height 10
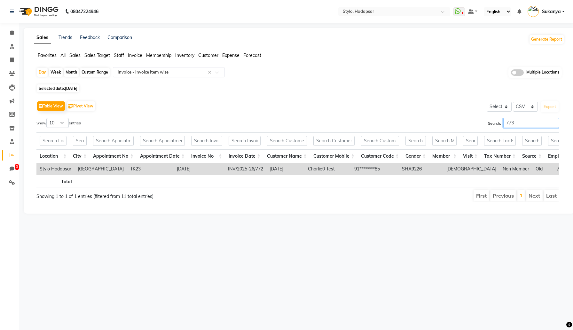
type input "773"
click at [64, 90] on span "Selected date: Sep 03, 2025" at bounding box center [58, 88] width 42 height 8
select select "9"
select select "2025"
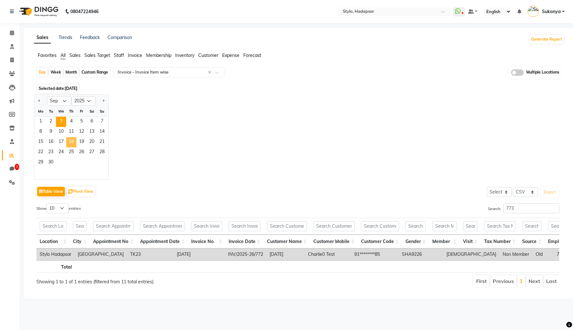
click at [69, 140] on span "18" at bounding box center [71, 142] width 10 height 10
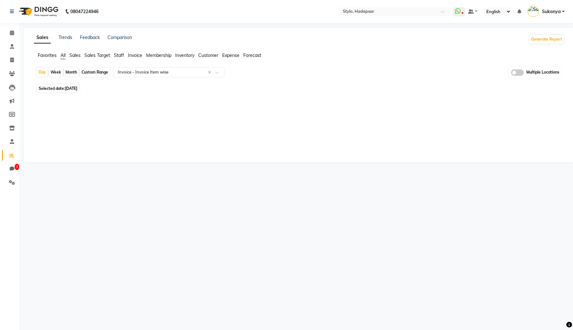
click at [72, 89] on span "Sep 18, 2025" at bounding box center [71, 88] width 12 height 5
select select "9"
select select "2025"
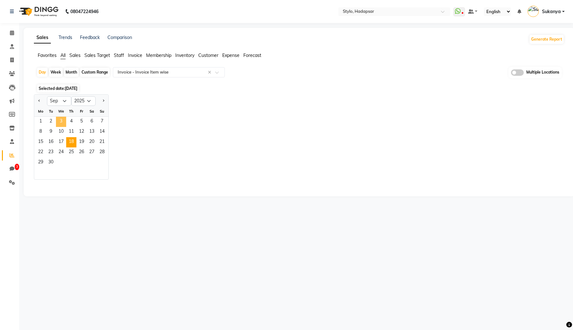
click at [63, 120] on span "3" at bounding box center [61, 122] width 10 height 10
select select "csv"
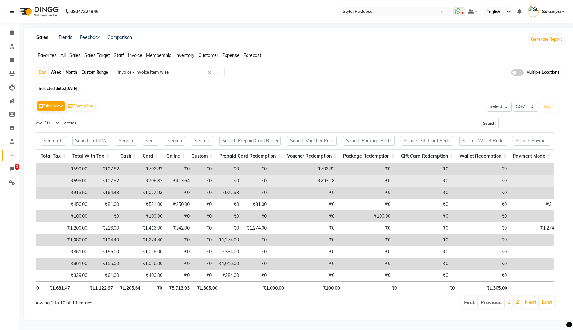
scroll to position [0, 1104]
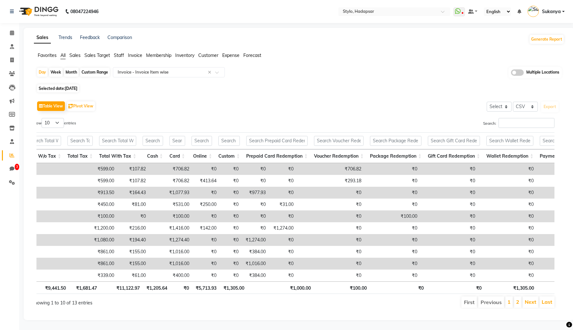
click at [72, 88] on span "[DATE]" at bounding box center [71, 88] width 12 height 5
select select "9"
select select "2025"
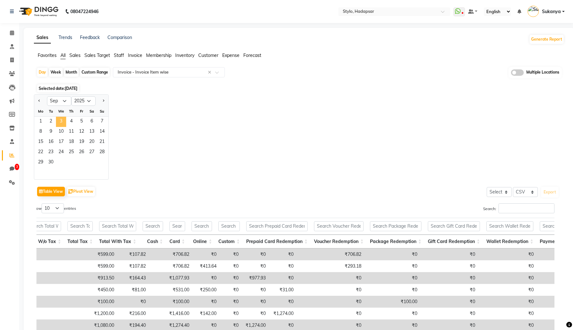
click at [59, 120] on span "3" at bounding box center [61, 122] width 10 height 10
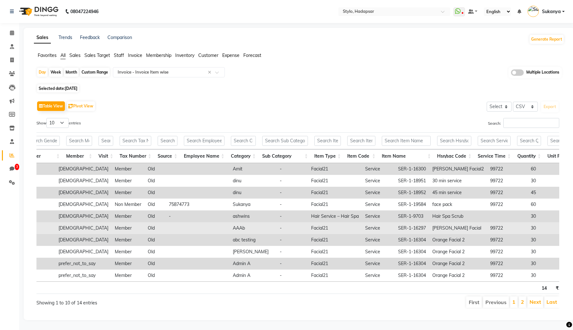
scroll to position [0, 479]
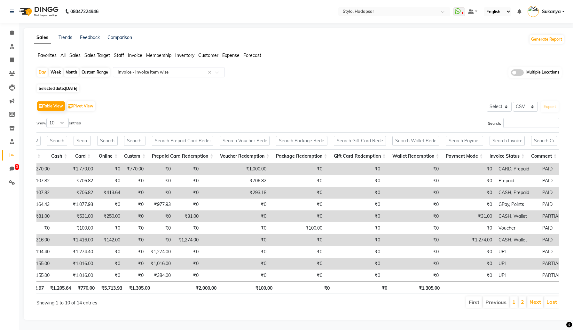
click at [546, 128] on div "Search:" at bounding box center [431, 124] width 257 height 12
click at [544, 121] on input "Search:" at bounding box center [531, 123] width 56 height 10
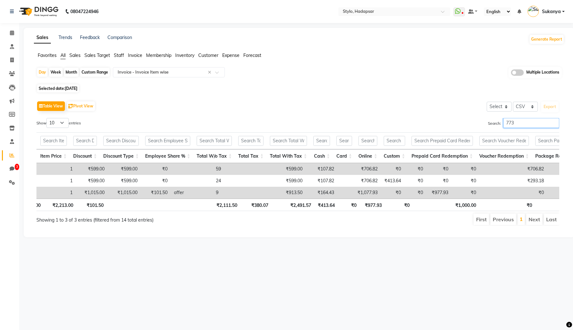
scroll to position [0, 855]
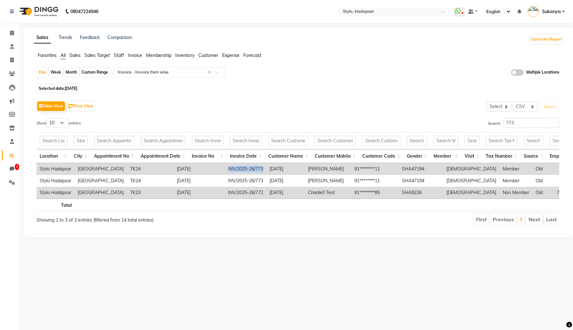
drag, startPoint x: 197, startPoint y: 169, endPoint x: 236, endPoint y: 170, distance: 39.0
copy td "NV/2025-26/773"
click at [527, 123] on input "773" at bounding box center [531, 123] width 56 height 10
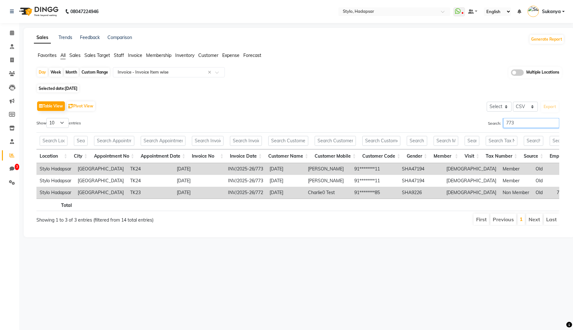
paste input "NV/2025-26/773"
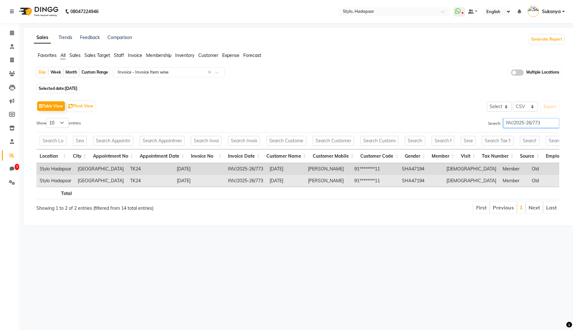
scroll to position [0, 13]
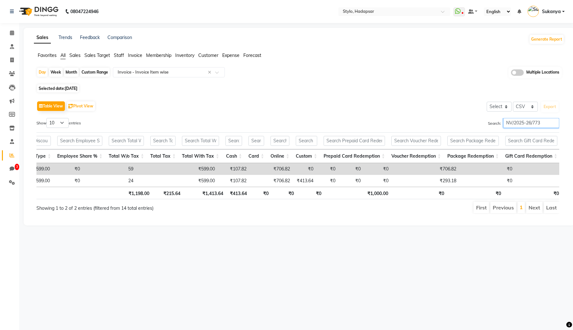
type input "NV/2025-26/773"
